Goal: Check status: Check status

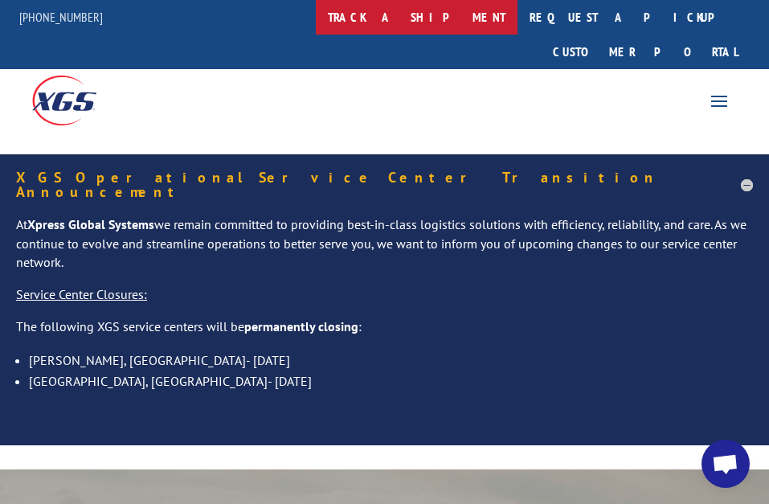
click at [445, 20] on link "track a shipment" at bounding box center [417, 17] width 202 height 35
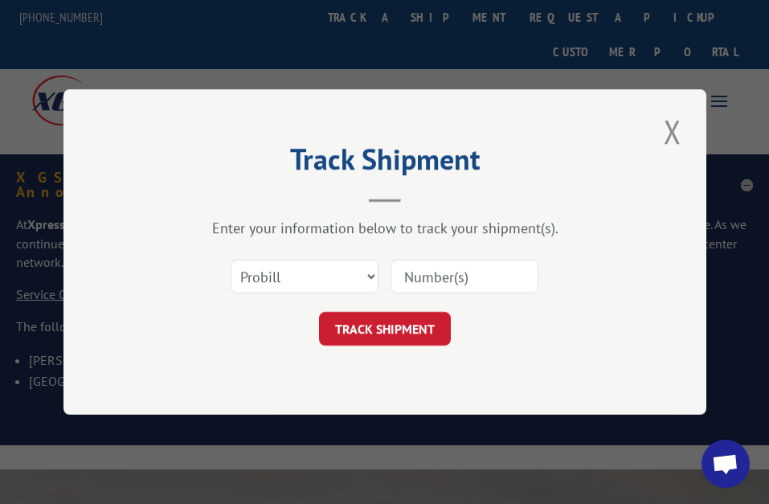
click at [464, 276] on input at bounding box center [465, 277] width 148 height 34
type input "17257630"
click at [404, 333] on button "TRACK SHIPMENT" at bounding box center [385, 329] width 132 height 34
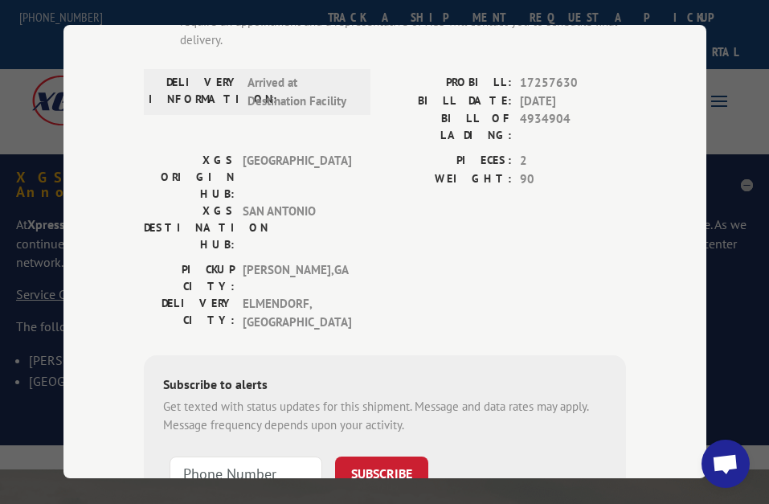
scroll to position [272, 0]
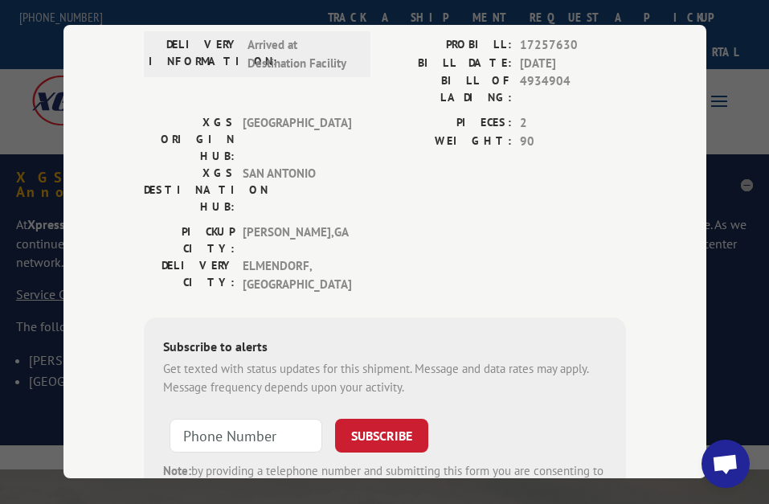
click at [207, 419] on input at bounding box center [246, 436] width 153 height 34
type input "[PHONE_NUMBER]"
click at [383, 419] on button "SUBSCRIBE" at bounding box center [381, 436] width 93 height 34
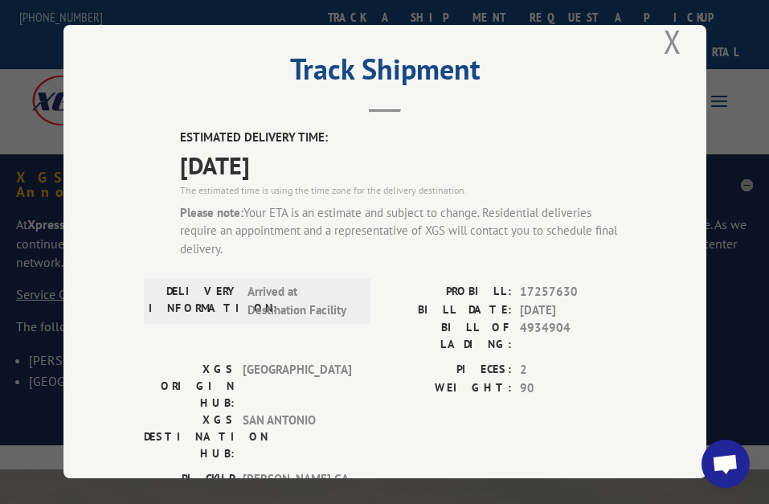
scroll to position [0, 0]
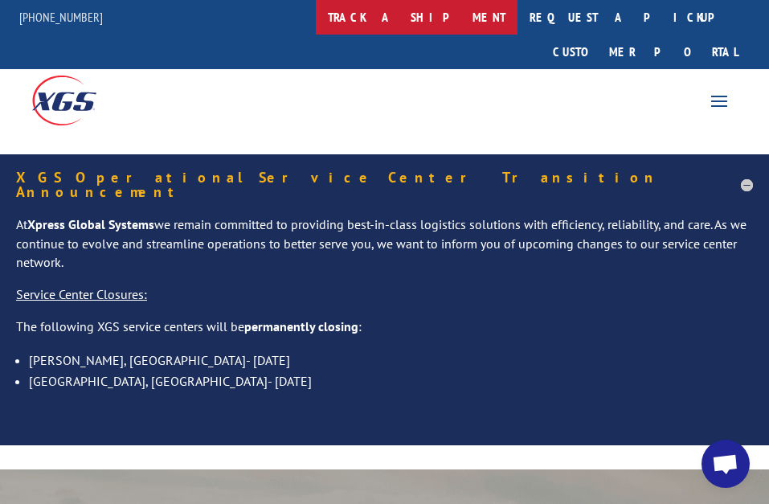
click at [440, 18] on link "track a shipment" at bounding box center [417, 17] width 202 height 35
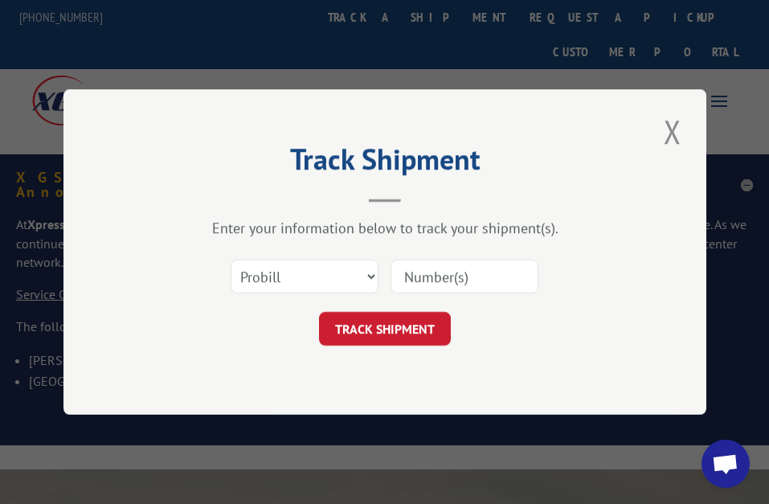
click at [440, 282] on input at bounding box center [465, 277] width 148 height 34
type input "17257629"
click at [412, 324] on button "TRACK SHIPMENT" at bounding box center [385, 329] width 132 height 34
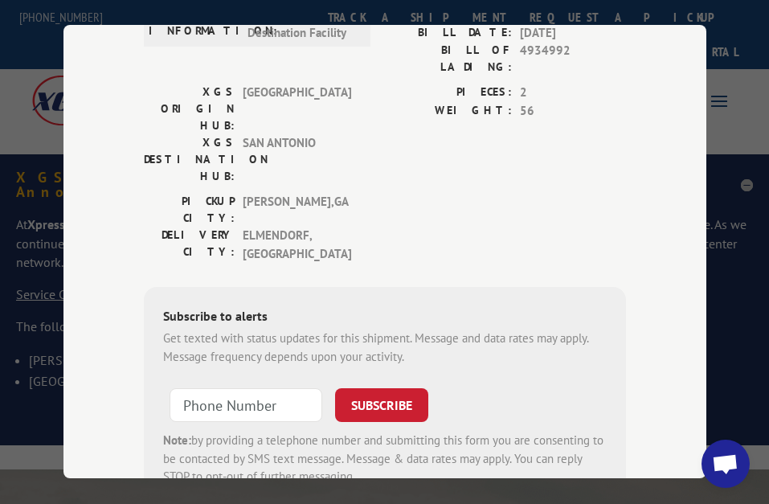
scroll to position [333, 0]
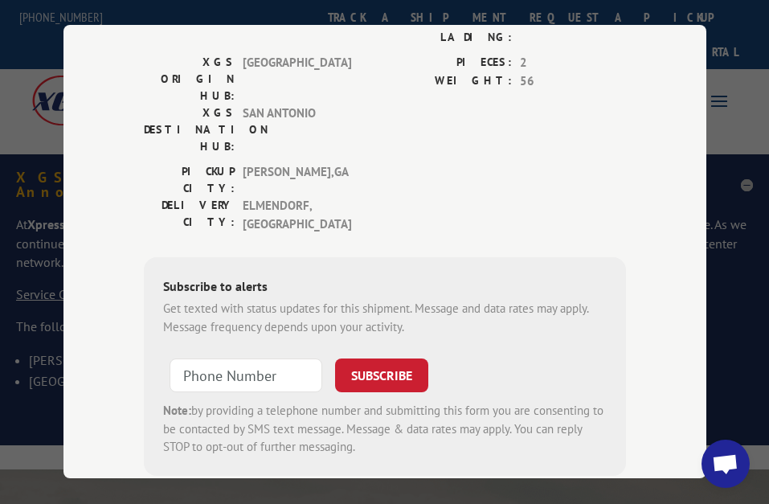
click at [206, 358] on input at bounding box center [246, 375] width 153 height 34
type input "[PHONE_NUMBER]"
click at [378, 358] on button "SUBSCRIBE" at bounding box center [381, 375] width 93 height 34
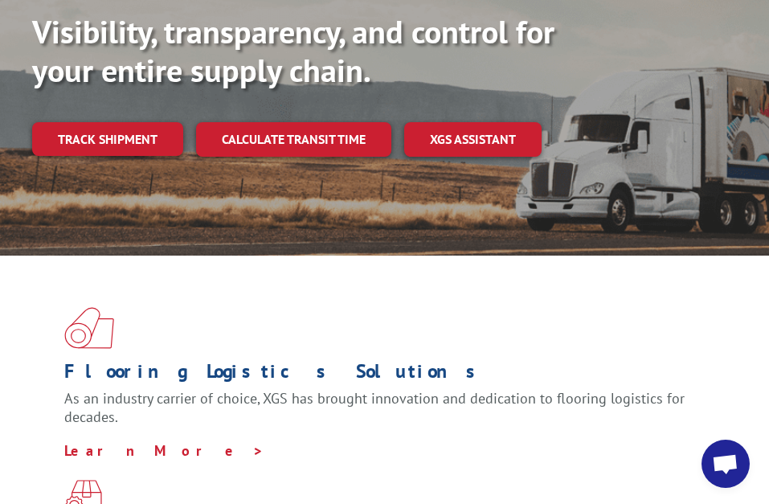
scroll to position [492, 0]
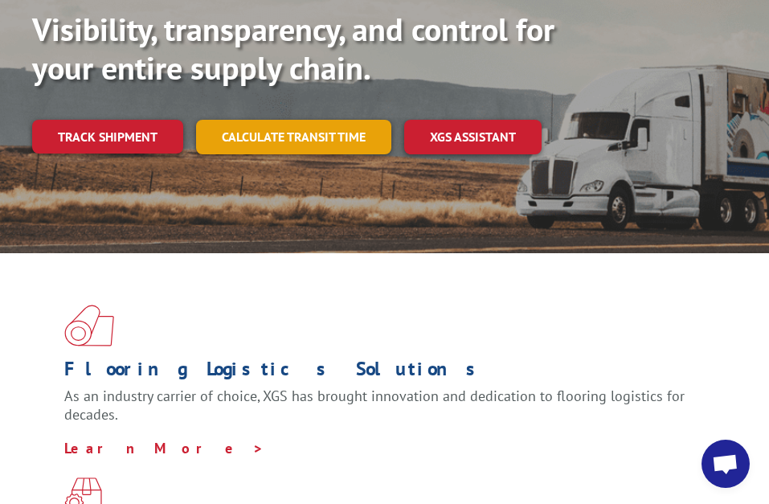
click at [314, 120] on link "Calculate transit time" at bounding box center [293, 137] width 195 height 35
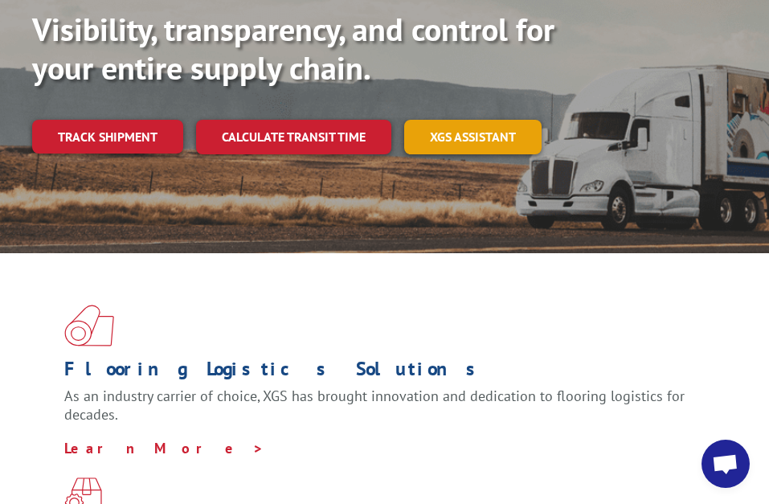
click at [492, 120] on link "XGS ASSISTANT" at bounding box center [472, 137] width 137 height 35
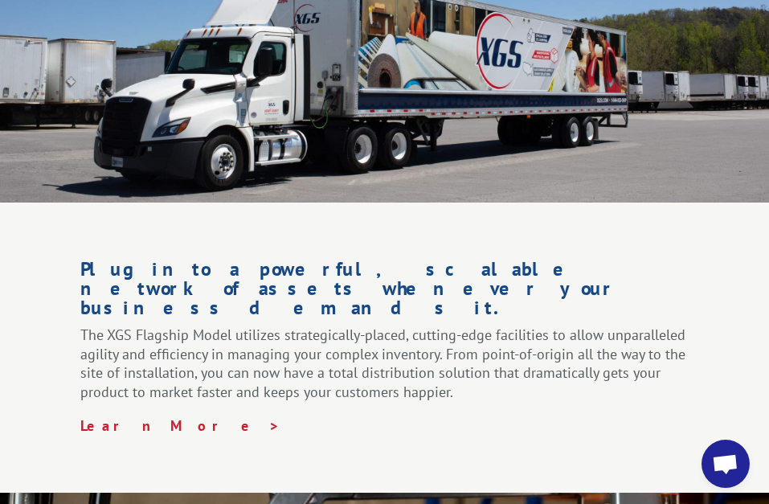
scroll to position [2872, 0]
